Goal: Task Accomplishment & Management: Manage account settings

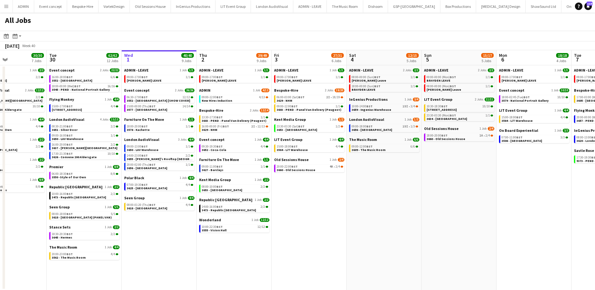
scroll to position [0, 189]
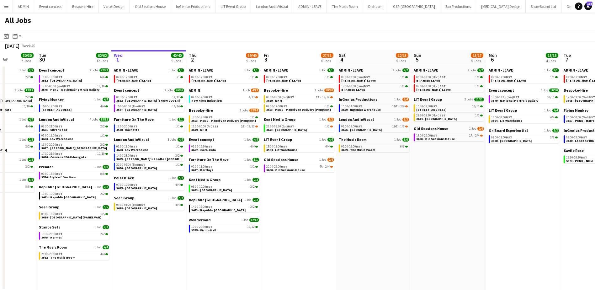
drag, startPoint x: 394, startPoint y: 199, endPoint x: 355, endPoint y: 194, distance: 39.1
click at [355, 194] on app-calendar-viewport "Sat 27 35/39 6 Jobs Sun 28 26/26 8 Jobs Mon 29 30/30 7 Jobs Tue 30 62/62 12 Job…" at bounding box center [297, 170] width 595 height 240
click at [435, 140] on span "3660 - Old Sessions House" at bounding box center [435, 139] width 39 height 4
click at [151, 102] on span "3552 - Somerset House [SHOW COVER]" at bounding box center [147, 100] width 63 height 4
click at [172, 127] on div "18:00-20:00 BST 1/1" at bounding box center [149, 126] width 66 height 3
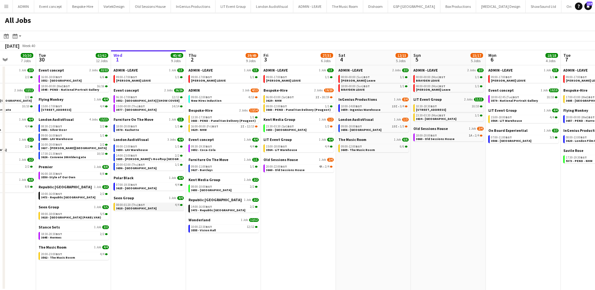
click at [147, 208] on span "3618 - Emerald Theatre" at bounding box center [136, 208] width 40 height 4
click at [205, 189] on span "3653 - [GEOGRAPHIC_DATA]" at bounding box center [211, 190] width 40 height 4
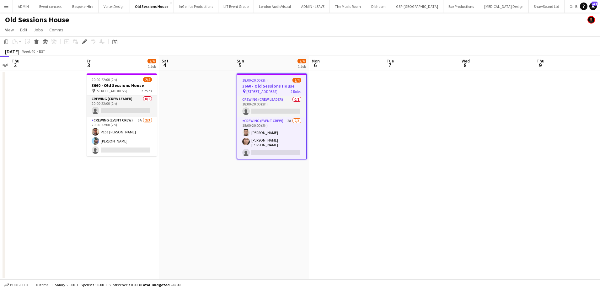
click at [270, 80] on div "18:00-20:00 (2h) 2/4" at bounding box center [271, 80] width 69 height 5
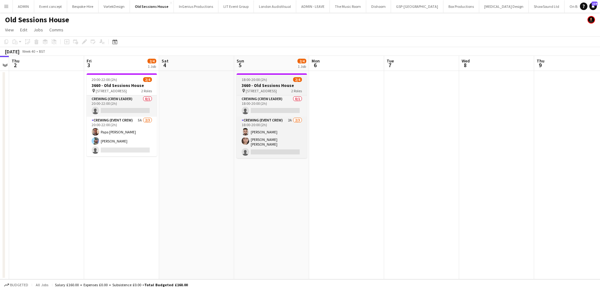
click at [258, 81] on span "18:00-20:00 (2h)" at bounding box center [253, 79] width 25 height 5
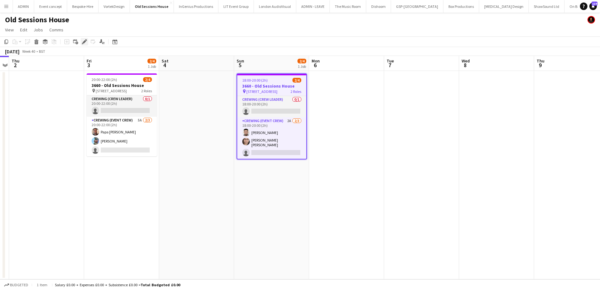
click at [84, 42] on icon at bounding box center [83, 41] width 3 height 3
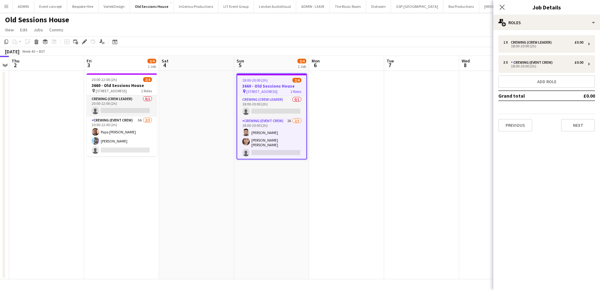
click at [340, 144] on app-date-cell at bounding box center [346, 175] width 75 height 208
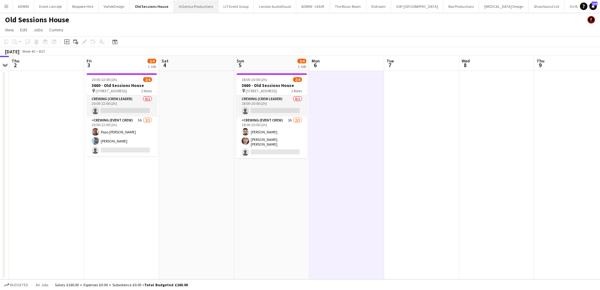
scroll to position [0, 216]
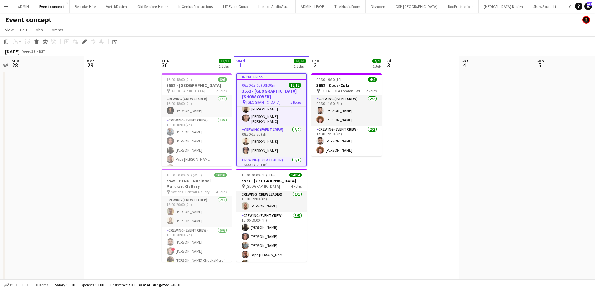
scroll to position [63, 0]
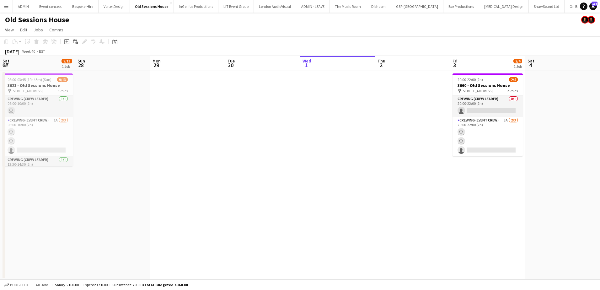
scroll to position [0, 216]
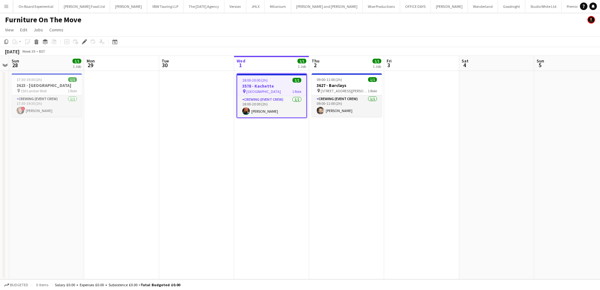
scroll to position [0, 596]
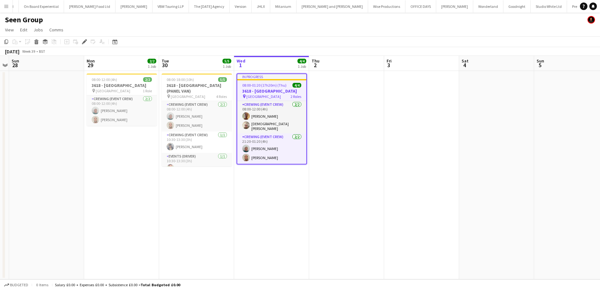
scroll to position [0, 549]
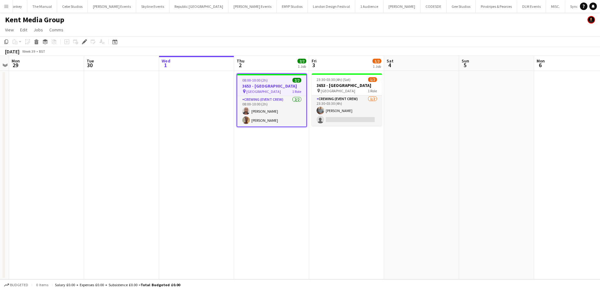
scroll to position [0, 1634]
click at [87, 42] on icon "Edit" at bounding box center [84, 41] width 5 height 5
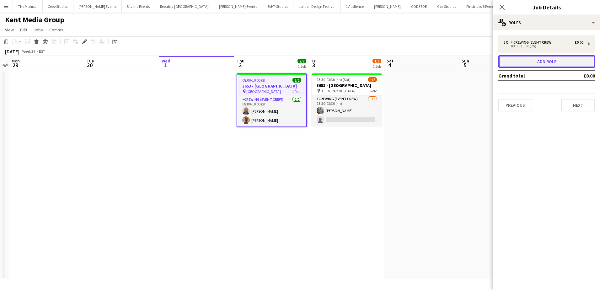
click at [546, 65] on button "Add role" at bounding box center [546, 61] width 97 height 13
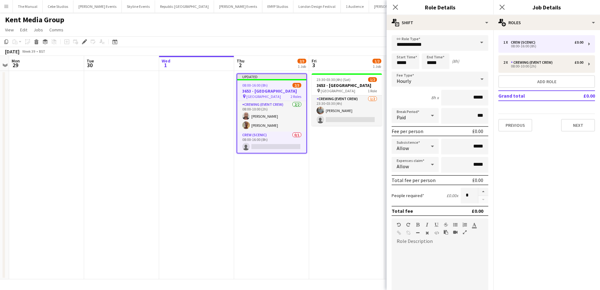
click at [438, 52] on form "**********" at bounding box center [439, 214] width 107 height 358
click at [453, 47] on input "**********" at bounding box center [439, 43] width 97 height 16
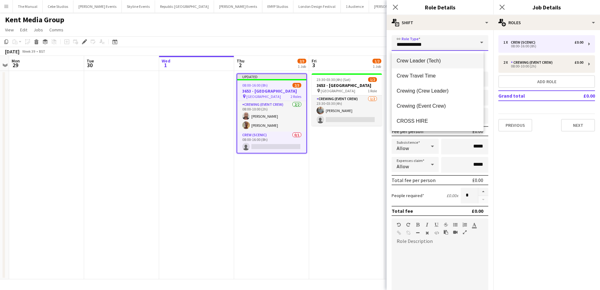
scroll to position [63, 0]
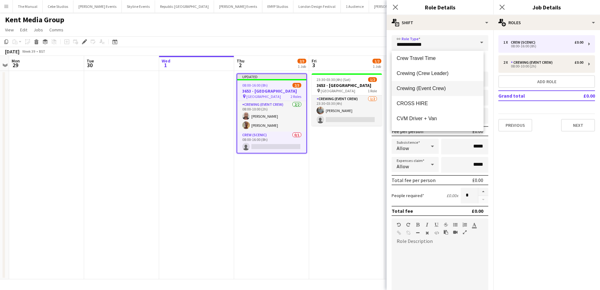
click at [442, 91] on span "Crewing (Event Crew)" at bounding box center [437, 88] width 82 height 6
type input "**********"
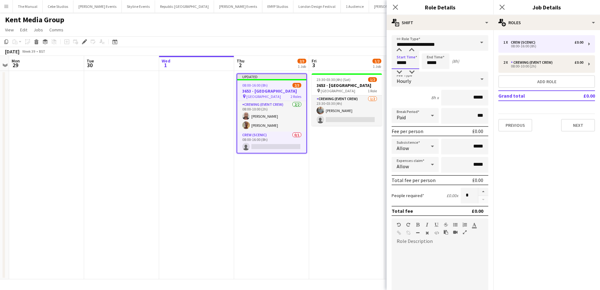
click at [403, 63] on input "*****" at bounding box center [405, 61] width 28 height 16
type input "*****"
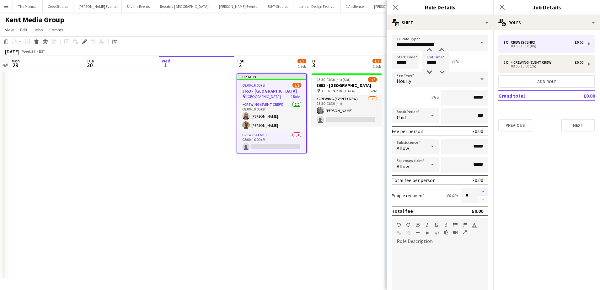
click at [478, 191] on button "button" at bounding box center [483, 192] width 10 height 8
type input "*"
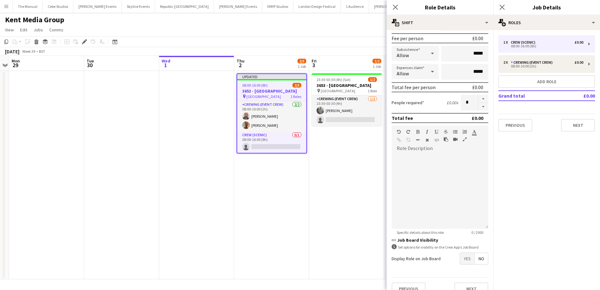
scroll to position [103, 0]
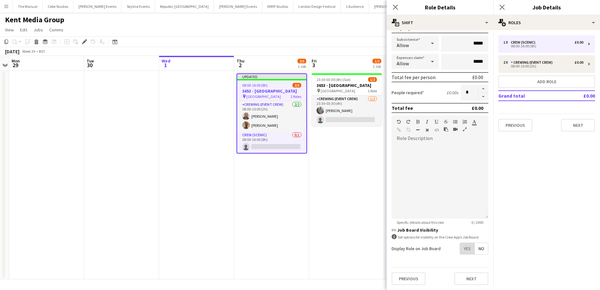
click at [460, 250] on span "Yes" at bounding box center [467, 248] width 14 height 11
click at [297, 195] on app-date-cell "Updated 08:00-16:00 (8h) 2/3 3653 - Millennium Hotel pin Millennium Hotel 2 Rol…" at bounding box center [271, 175] width 75 height 208
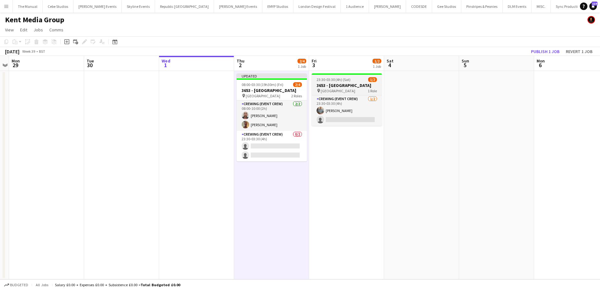
click at [336, 78] on span "23:30-03:30 (4h) (Sat)" at bounding box center [333, 79] width 34 height 5
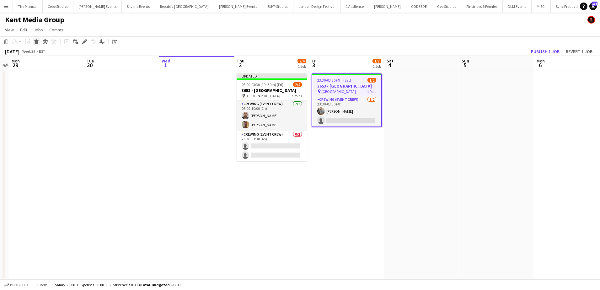
click at [38, 43] on icon at bounding box center [36, 42] width 3 height 3
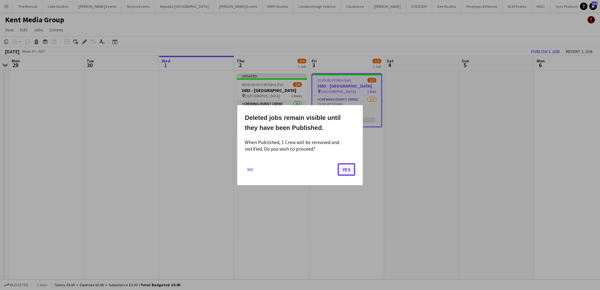
click at [348, 169] on button "Yes" at bounding box center [346, 169] width 18 height 13
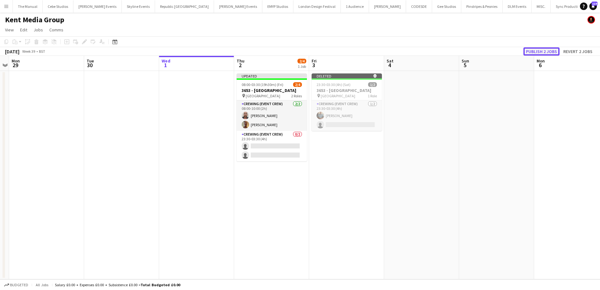
click at [546, 50] on button "Publish 2 jobs" at bounding box center [541, 51] width 36 height 8
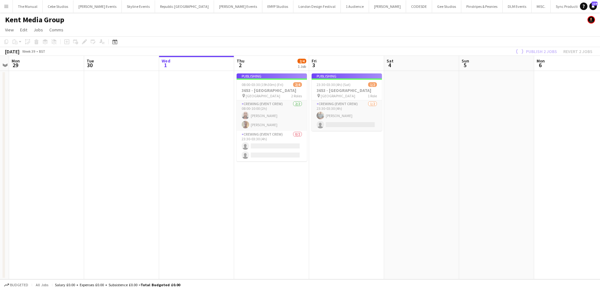
click at [263, 151] on app-job-card "Publishing 08:00-03:30 (19h30m) (Fri) 2/4 3653 - Millennium Hotel pin Millenniu…" at bounding box center [271, 117] width 70 height 88
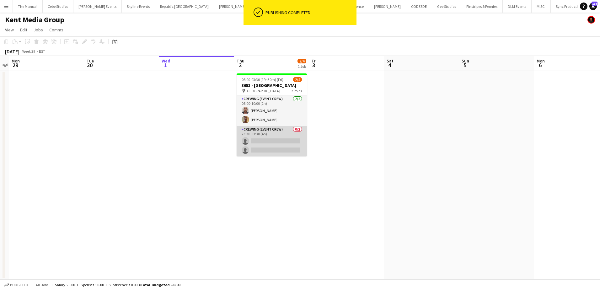
click at [270, 147] on app-card-role "Crewing (Event Crew) 0/2 23:30-03:30 (4h) single-neutral-actions single-neutral…" at bounding box center [271, 141] width 70 height 30
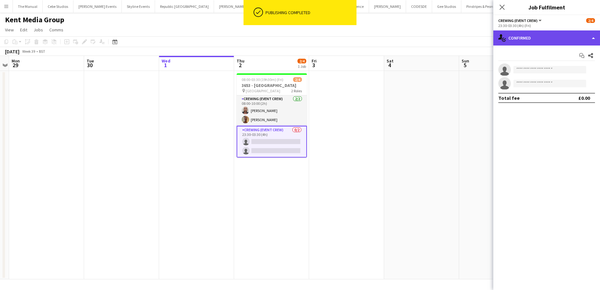
click at [545, 37] on div "single-neutral-actions-check-2 Confirmed" at bounding box center [546, 37] width 107 height 15
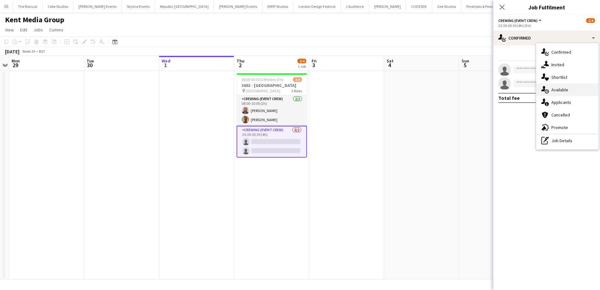
click at [560, 87] on span "Available" at bounding box center [559, 90] width 17 height 6
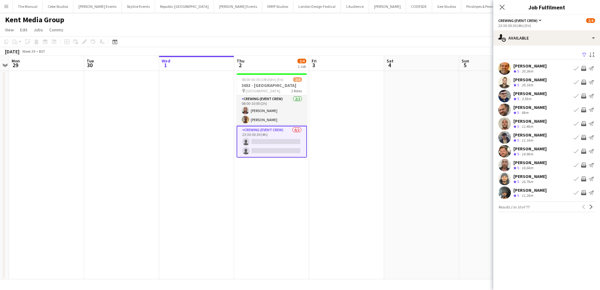
click at [585, 122] on app-icon "Invite crew" at bounding box center [583, 123] width 5 height 5
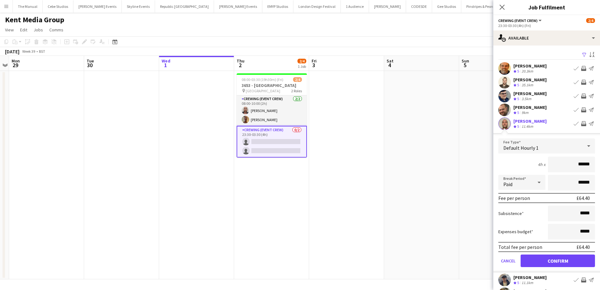
drag, startPoint x: 570, startPoint y: 162, endPoint x: 601, endPoint y: 163, distance: 31.4
click at [599, 163] on html "Menu Boards Boards Boards All jobs Status Workforce Workforce My Workforce Recr…" at bounding box center [300, 145] width 600 height 290
click at [542, 267] on button "Confirm" at bounding box center [557, 260] width 74 height 13
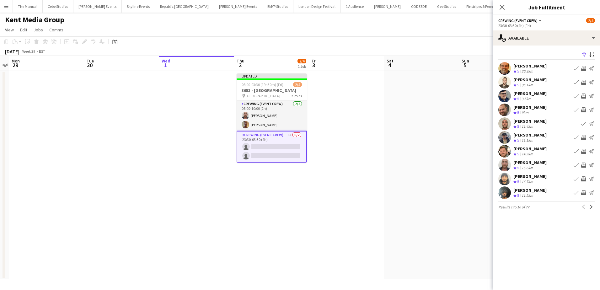
click at [583, 150] on app-icon "Invite crew" at bounding box center [583, 151] width 5 height 5
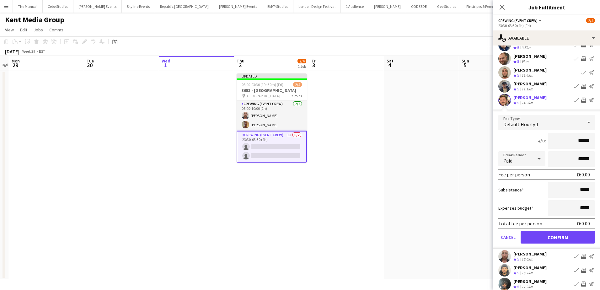
scroll to position [63, 0]
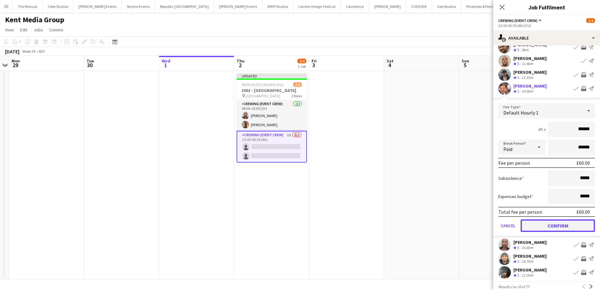
click at [557, 229] on button "Confirm" at bounding box center [557, 225] width 74 height 13
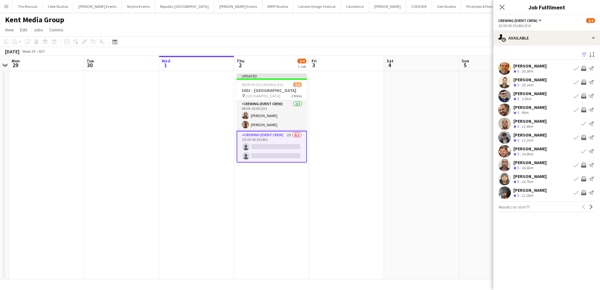
click at [584, 167] on app-icon "Invite crew" at bounding box center [583, 164] width 5 height 5
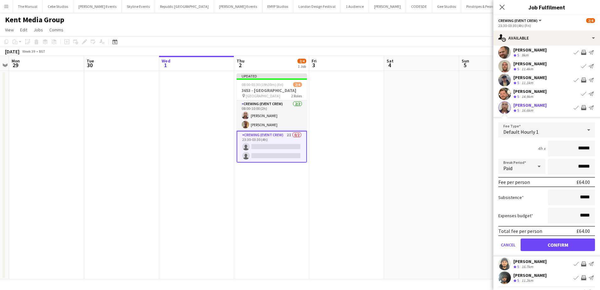
scroll to position [72, 0]
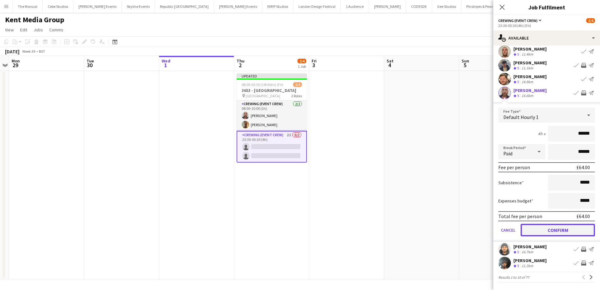
click at [557, 225] on button "Confirm" at bounding box center [557, 230] width 74 height 13
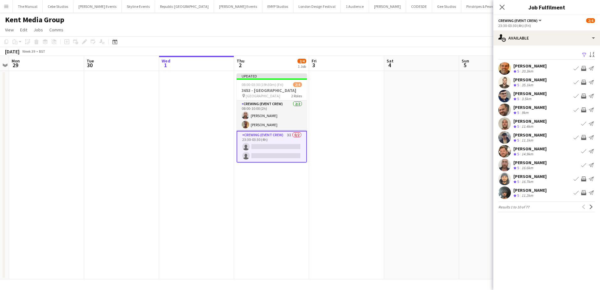
scroll to position [0, 0]
click at [589, 204] on button "Next" at bounding box center [591, 207] width 8 height 8
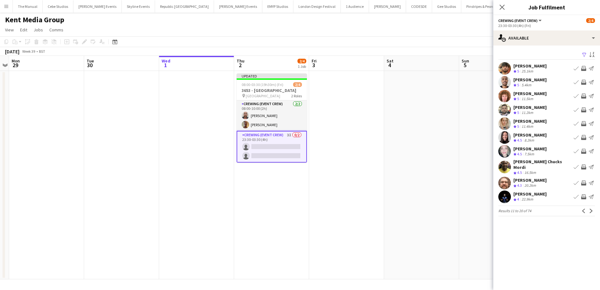
click at [580, 96] on button "Invite crew" at bounding box center [584, 96] width 8 height 8
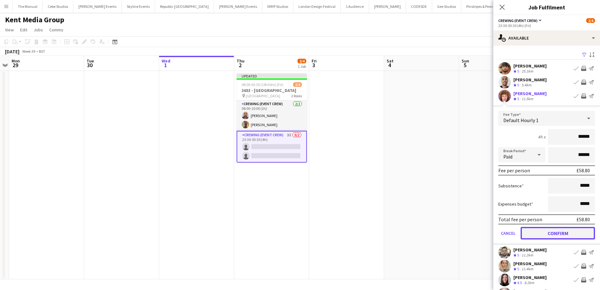
click at [546, 231] on button "Confirm" at bounding box center [557, 233] width 74 height 13
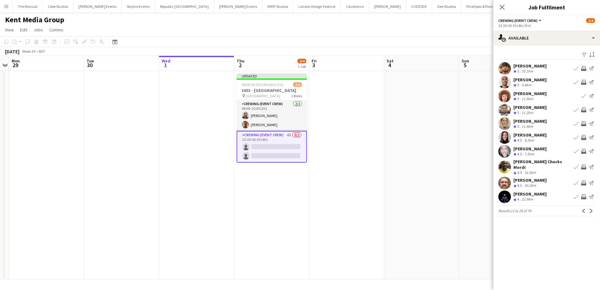
click at [582, 180] on app-icon "Invite crew" at bounding box center [583, 182] width 5 height 5
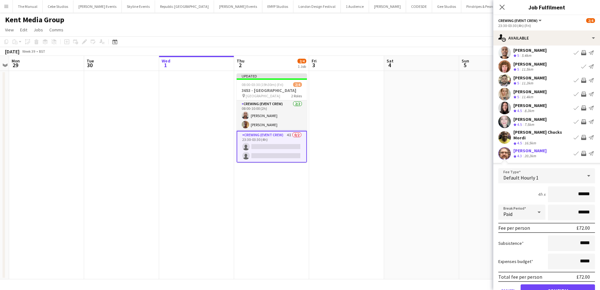
scroll to position [31, 0]
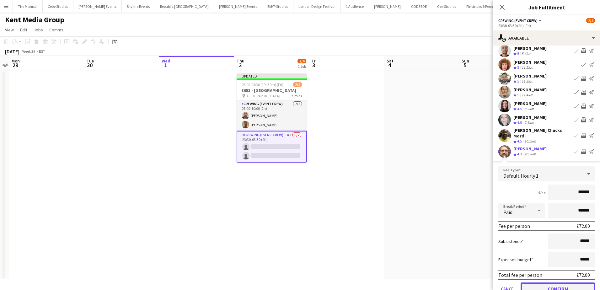
click at [555, 283] on button "Confirm" at bounding box center [557, 288] width 74 height 13
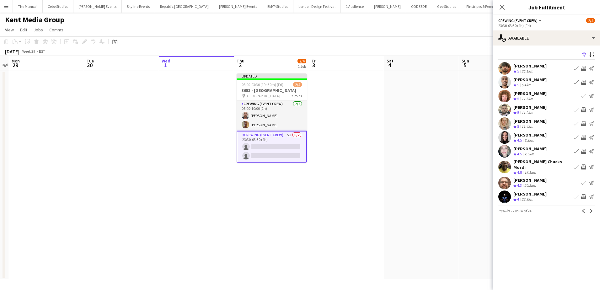
click at [582, 166] on app-icon "Invite crew" at bounding box center [583, 166] width 5 height 5
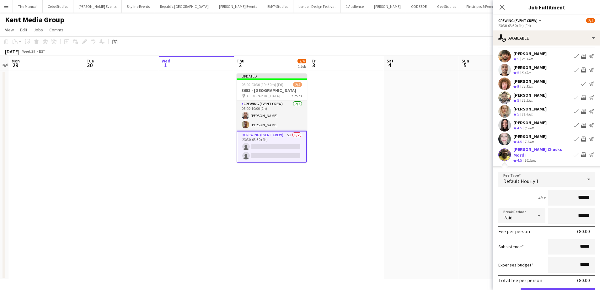
scroll to position [63, 0]
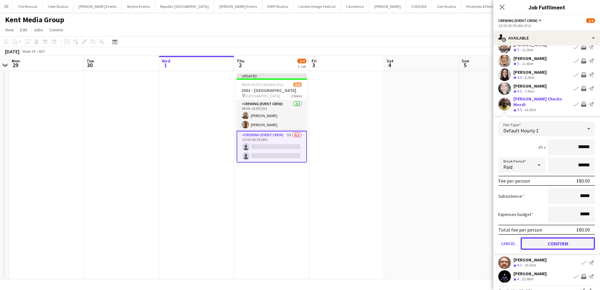
click at [565, 244] on button "Confirm" at bounding box center [557, 243] width 74 height 13
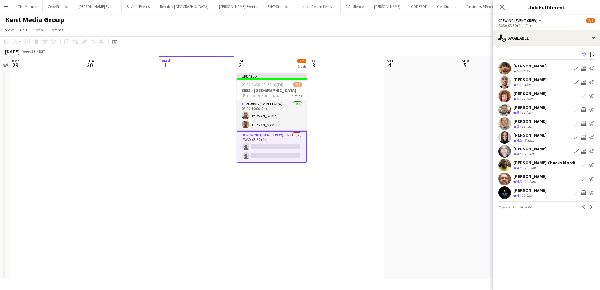
scroll to position [0, 0]
click at [592, 207] on app-icon "Next" at bounding box center [591, 206] width 4 height 4
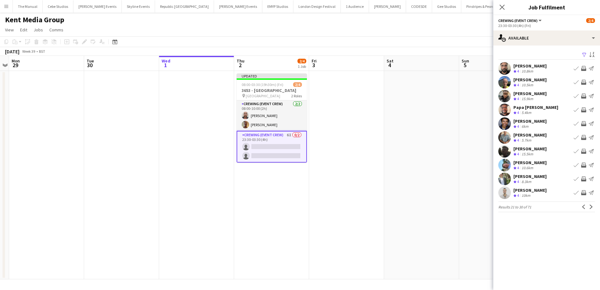
click at [583, 96] on app-icon "Invite crew" at bounding box center [583, 95] width 5 height 5
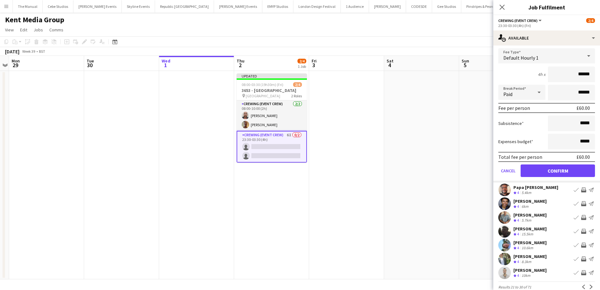
scroll to position [63, 0]
click at [572, 172] on button "Confirm" at bounding box center [557, 170] width 74 height 13
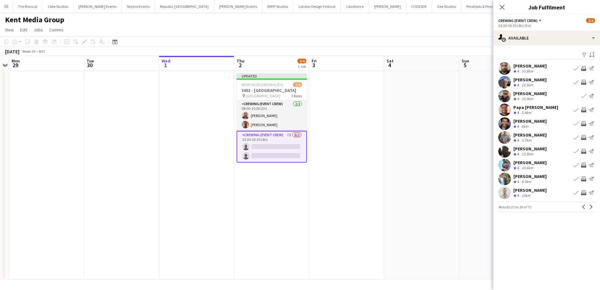
scroll to position [0, 0]
click at [582, 110] on app-icon "Invite crew" at bounding box center [583, 109] width 5 height 5
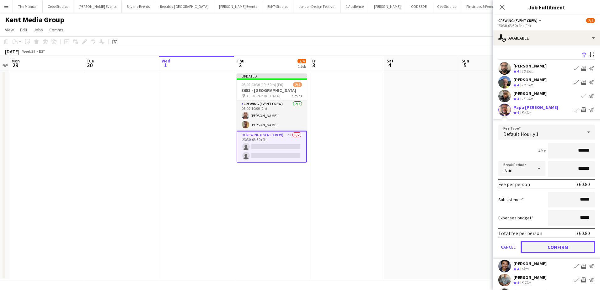
click at [563, 249] on button "Confirm" at bounding box center [557, 247] width 74 height 13
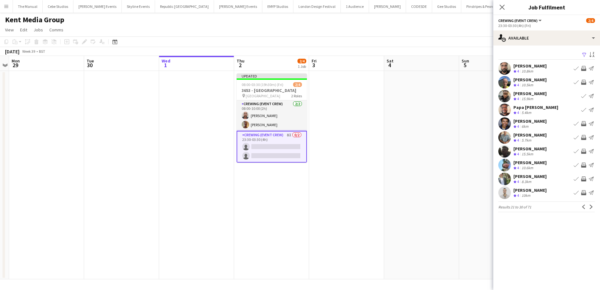
click at [584, 137] on app-icon "Invite crew" at bounding box center [583, 137] width 5 height 5
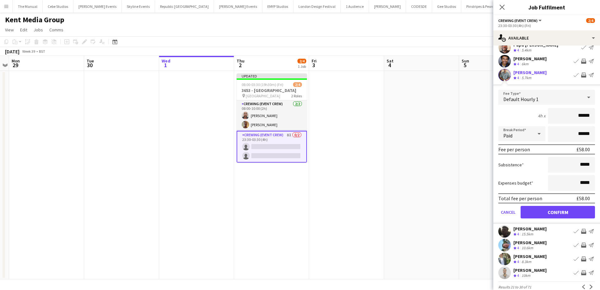
scroll to position [63, 0]
click at [573, 214] on button "Confirm" at bounding box center [557, 211] width 74 height 13
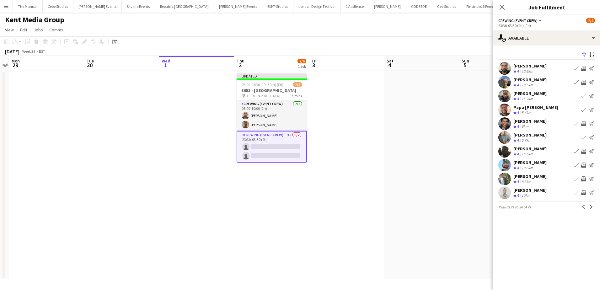
click at [585, 151] on app-icon "Invite crew" at bounding box center [583, 151] width 5 height 5
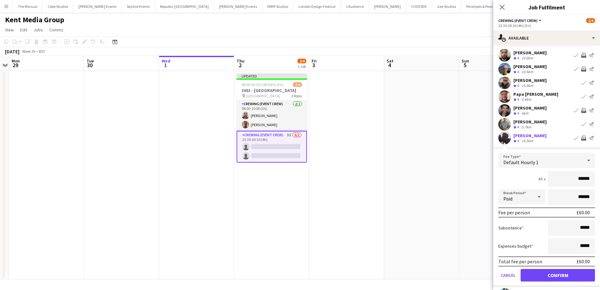
scroll to position [31, 0]
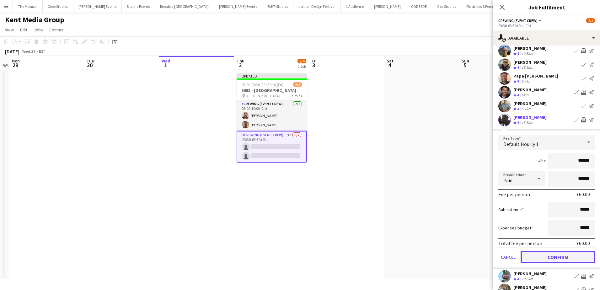
click at [560, 256] on button "Confirm" at bounding box center [557, 257] width 74 height 13
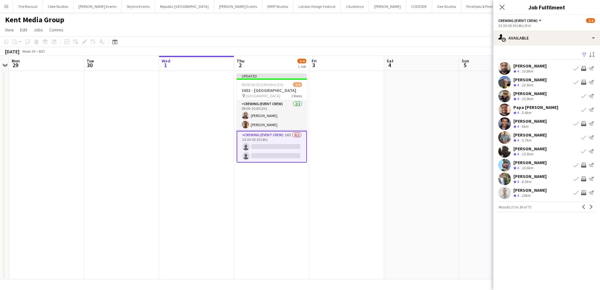
click at [584, 165] on app-icon "Invite crew" at bounding box center [583, 164] width 5 height 5
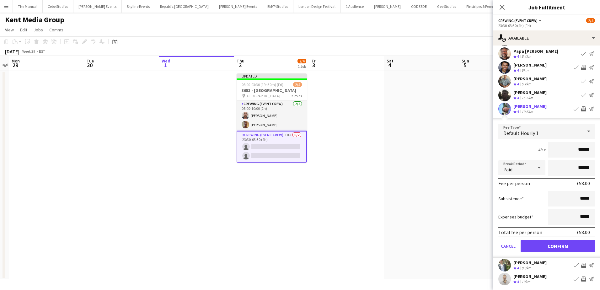
scroll to position [63, 0]
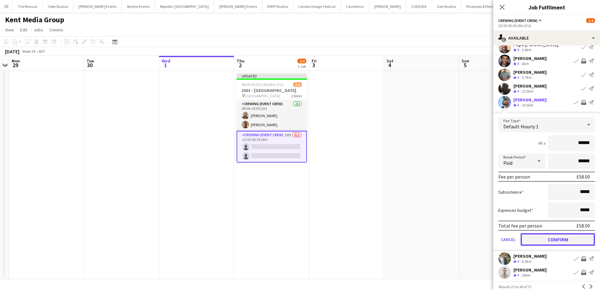
click at [563, 237] on button "Confirm" at bounding box center [557, 239] width 74 height 13
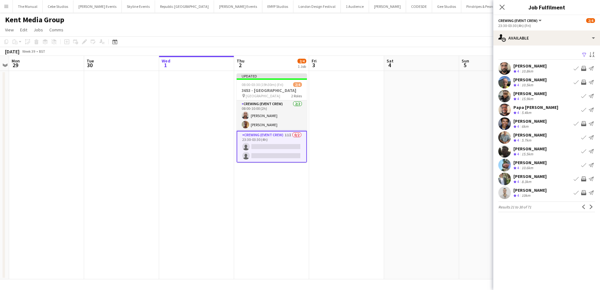
scroll to position [0, 216]
click at [376, 138] on app-date-cell at bounding box center [346, 175] width 75 height 208
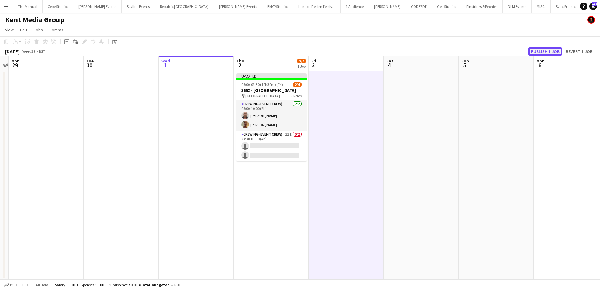
click at [540, 52] on button "Publish 1 job" at bounding box center [545, 51] width 34 height 8
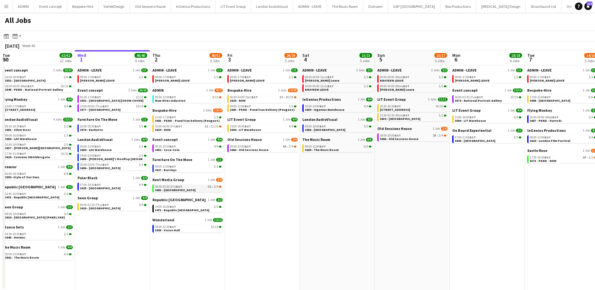
click at [178, 189] on span "3653 - [GEOGRAPHIC_DATA]" at bounding box center [175, 190] width 40 height 4
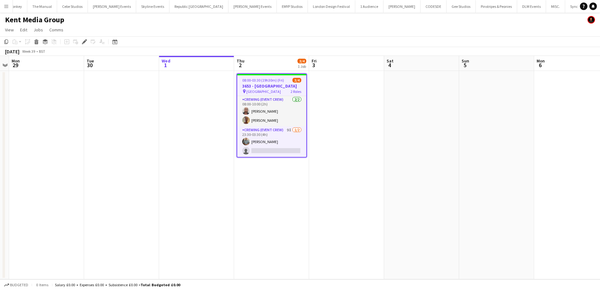
scroll to position [0, 1634]
